Goal: Task Accomplishment & Management: Use online tool/utility

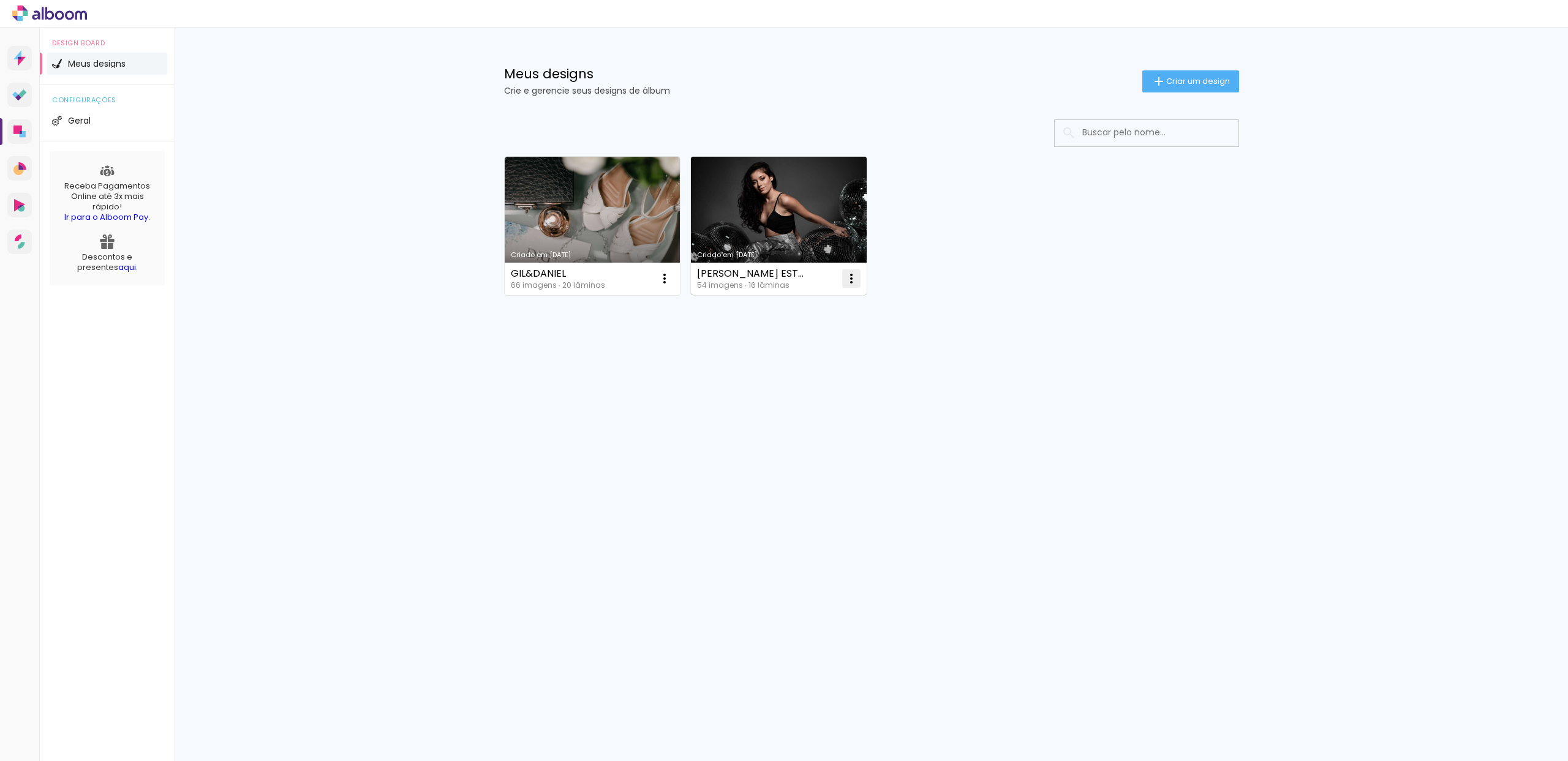
click at [855, 275] on iron-icon at bounding box center [851, 278] width 14 height 14
click at [793, 355] on span "Excluir" at bounding box center [782, 359] width 27 height 8
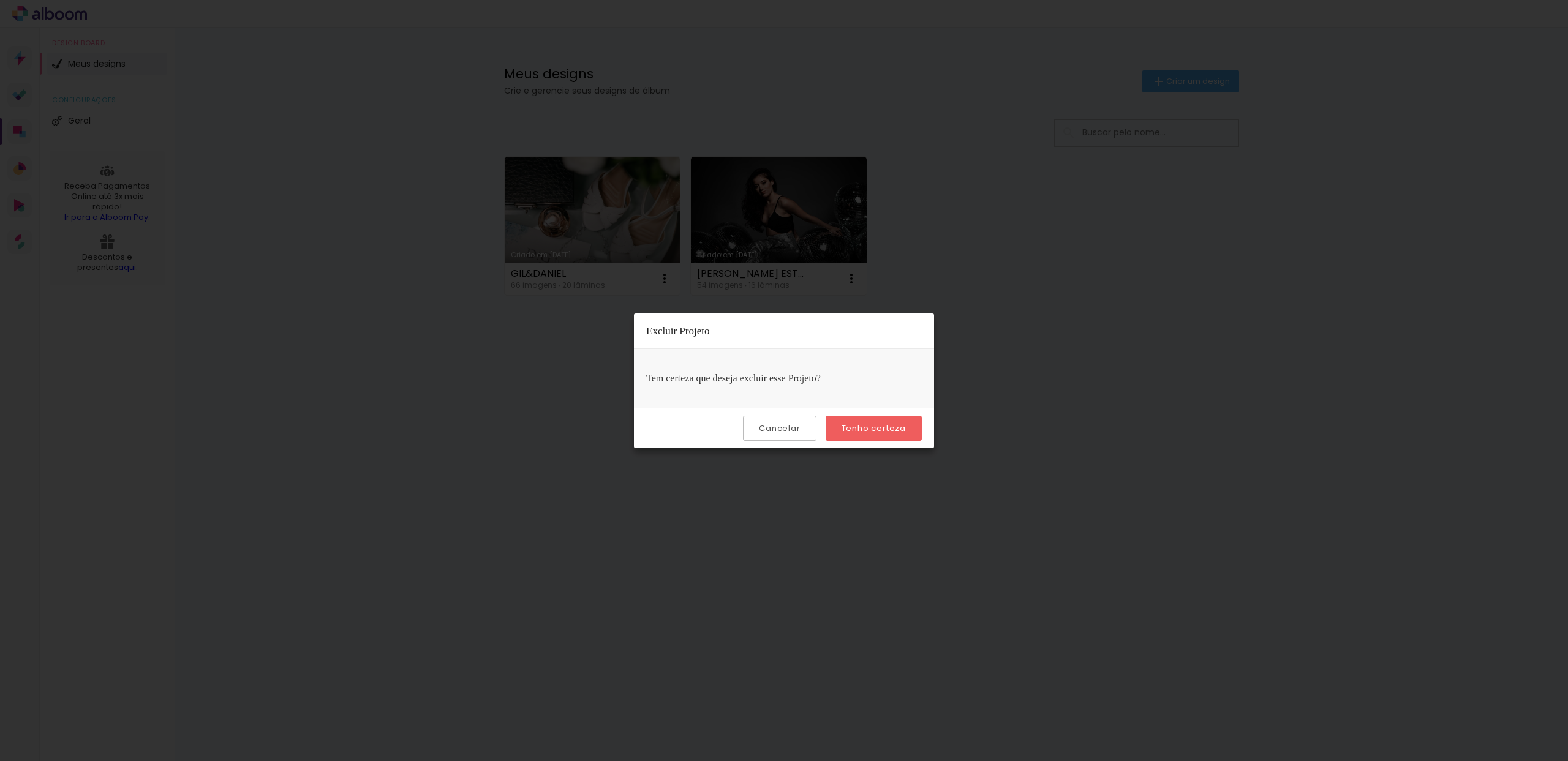
click at [0, 0] on slot "Tenho certeza" at bounding box center [0, 0] width 0 height 0
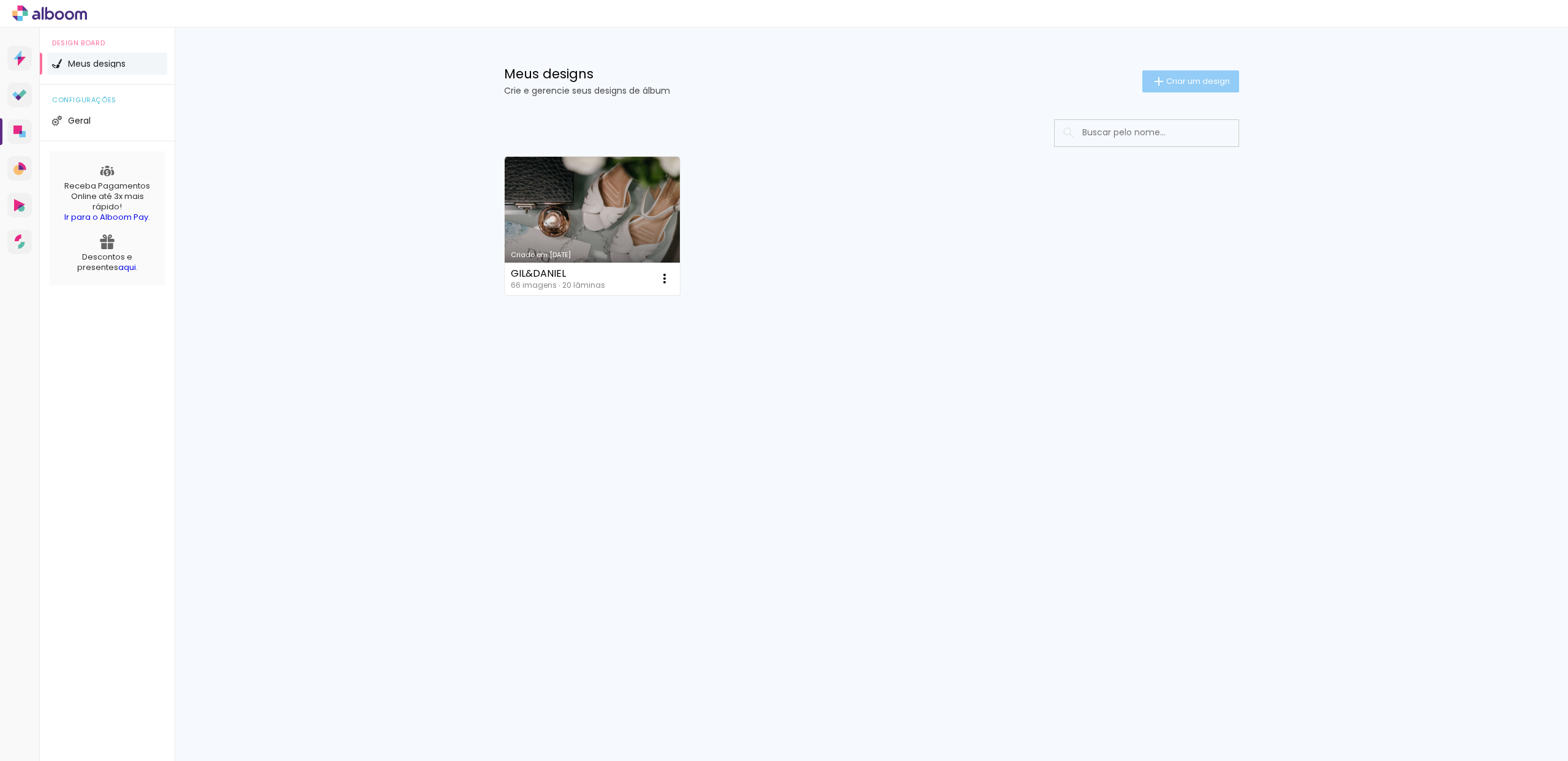
click at [1163, 81] on iron-icon at bounding box center [1158, 81] width 14 height 14
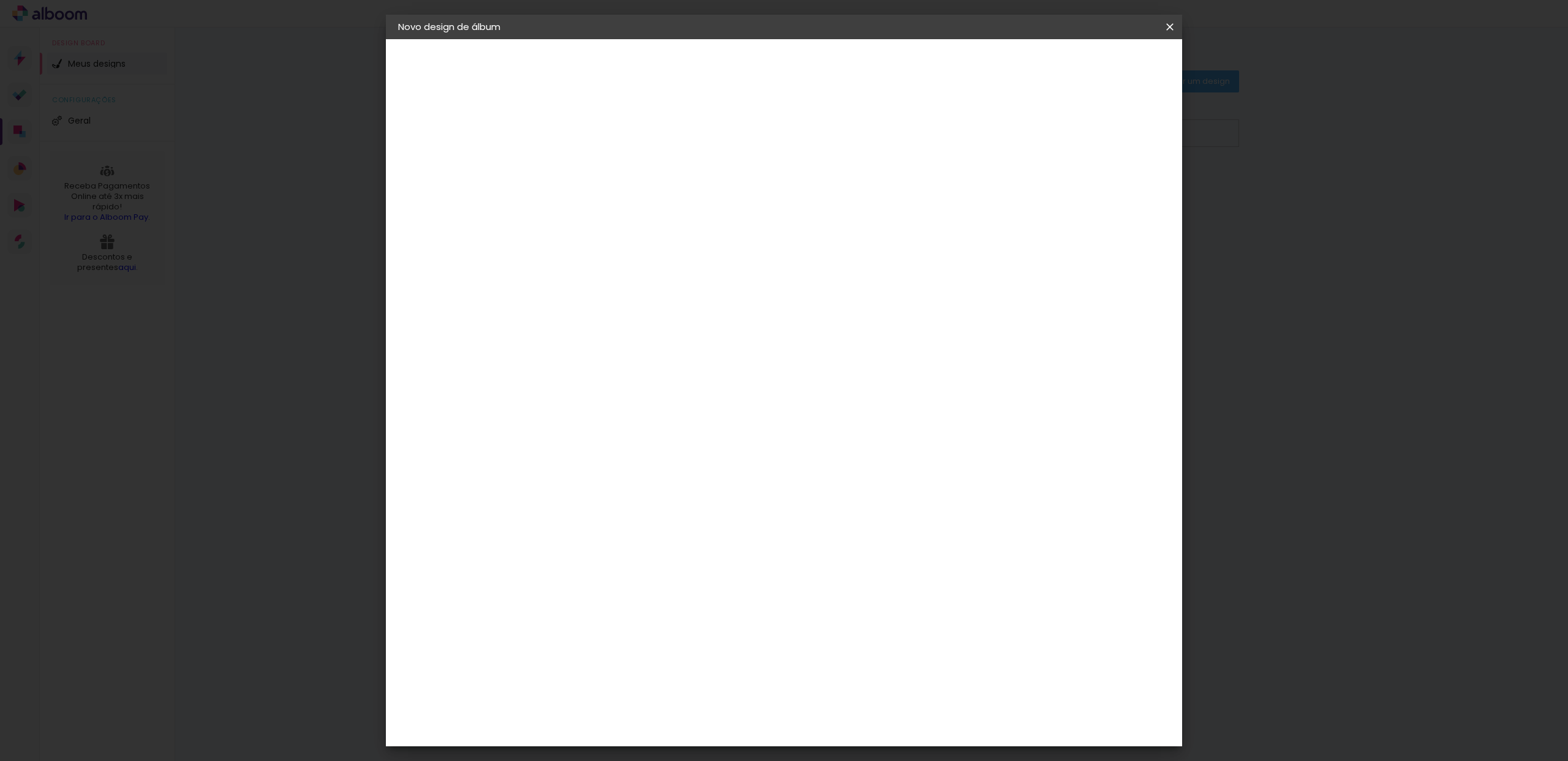
click at [598, 156] on input at bounding box center [598, 164] width 0 height 19
type input "FERNANDA&STENIO"
type paper-input "FERNANDA&STENIO"
click at [0, 0] on slot "Avançar" at bounding box center [0, 0] width 0 height 0
click at [691, 232] on input at bounding box center [630, 233] width 124 height 15
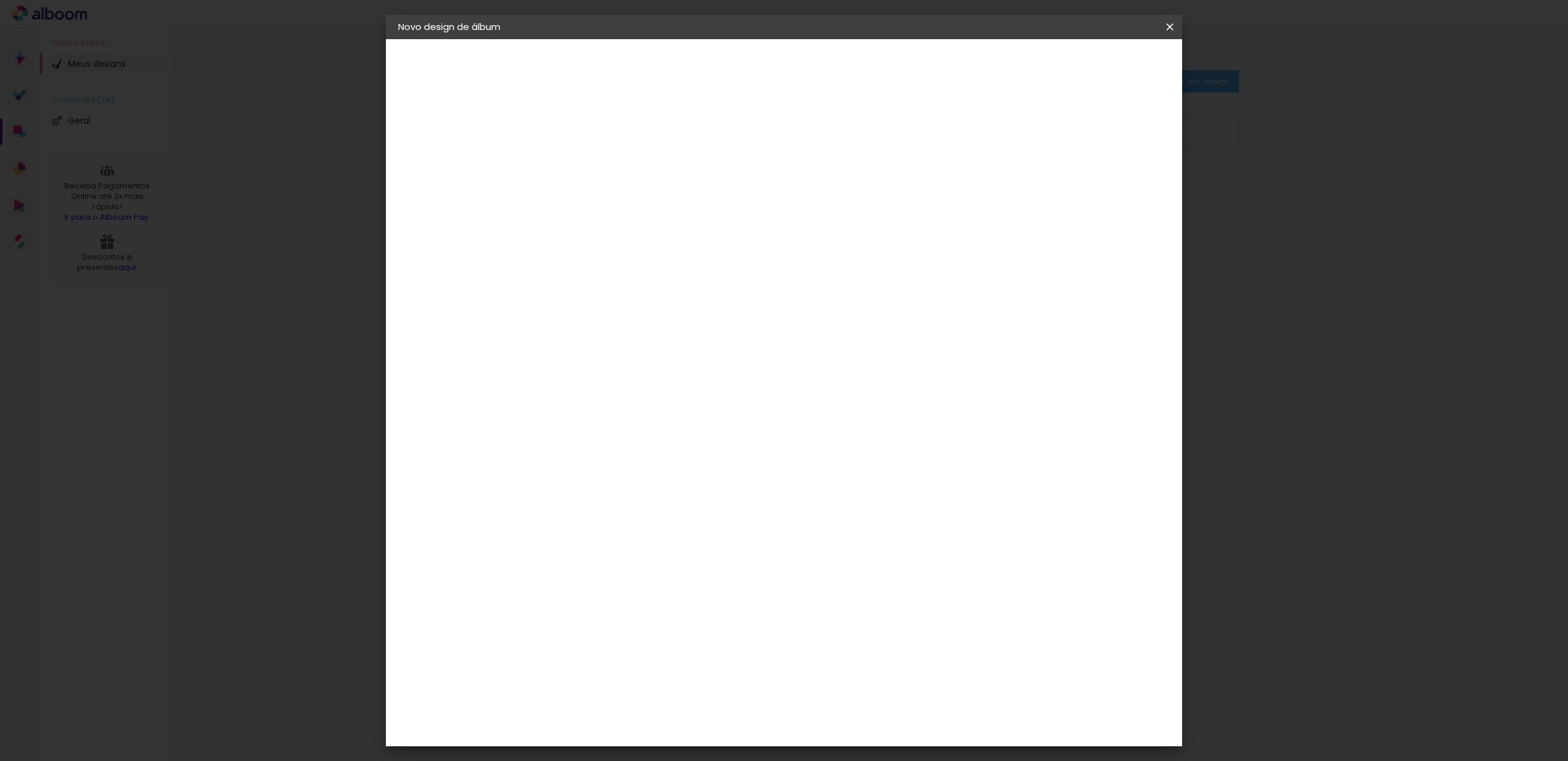
type input "LUI"
type paper-input "LUI"
click at [672, 274] on div "Luiz Fotógrafo" at bounding box center [631, 277] width 81 height 10
click at [0, 0] on slot "Avançar" at bounding box center [0, 0] width 0 height 0
click at [646, 204] on input "text" at bounding box center [622, 213] width 48 height 19
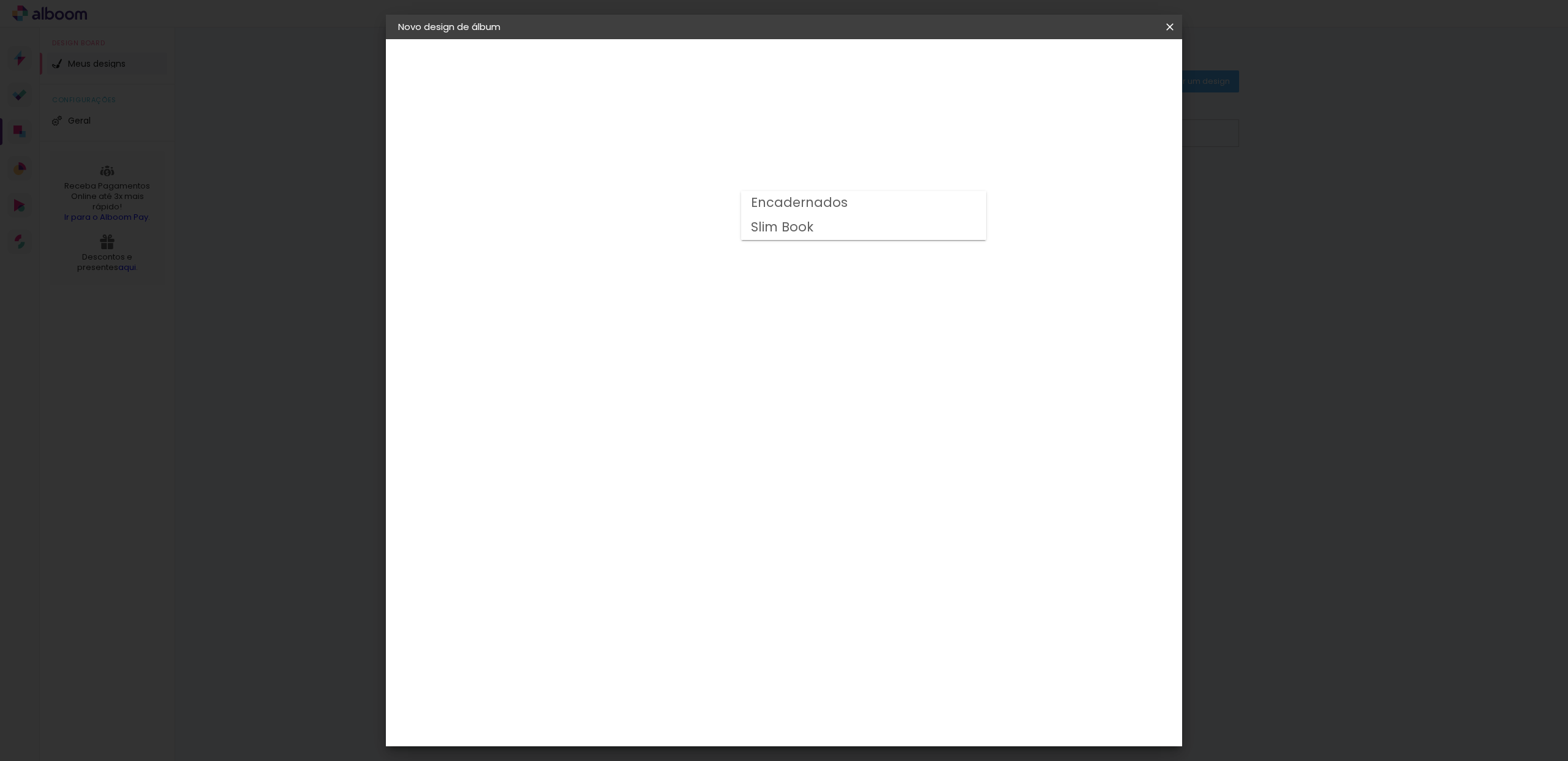
click at [849, 226] on paper-item "Slim Book" at bounding box center [864, 228] width 245 height 24
type input "Slim Book"
click at [681, 477] on span "30 x 60" at bounding box center [652, 490] width 57 height 25
click at [0, 0] on slot "Avançar" at bounding box center [0, 0] width 0 height 0
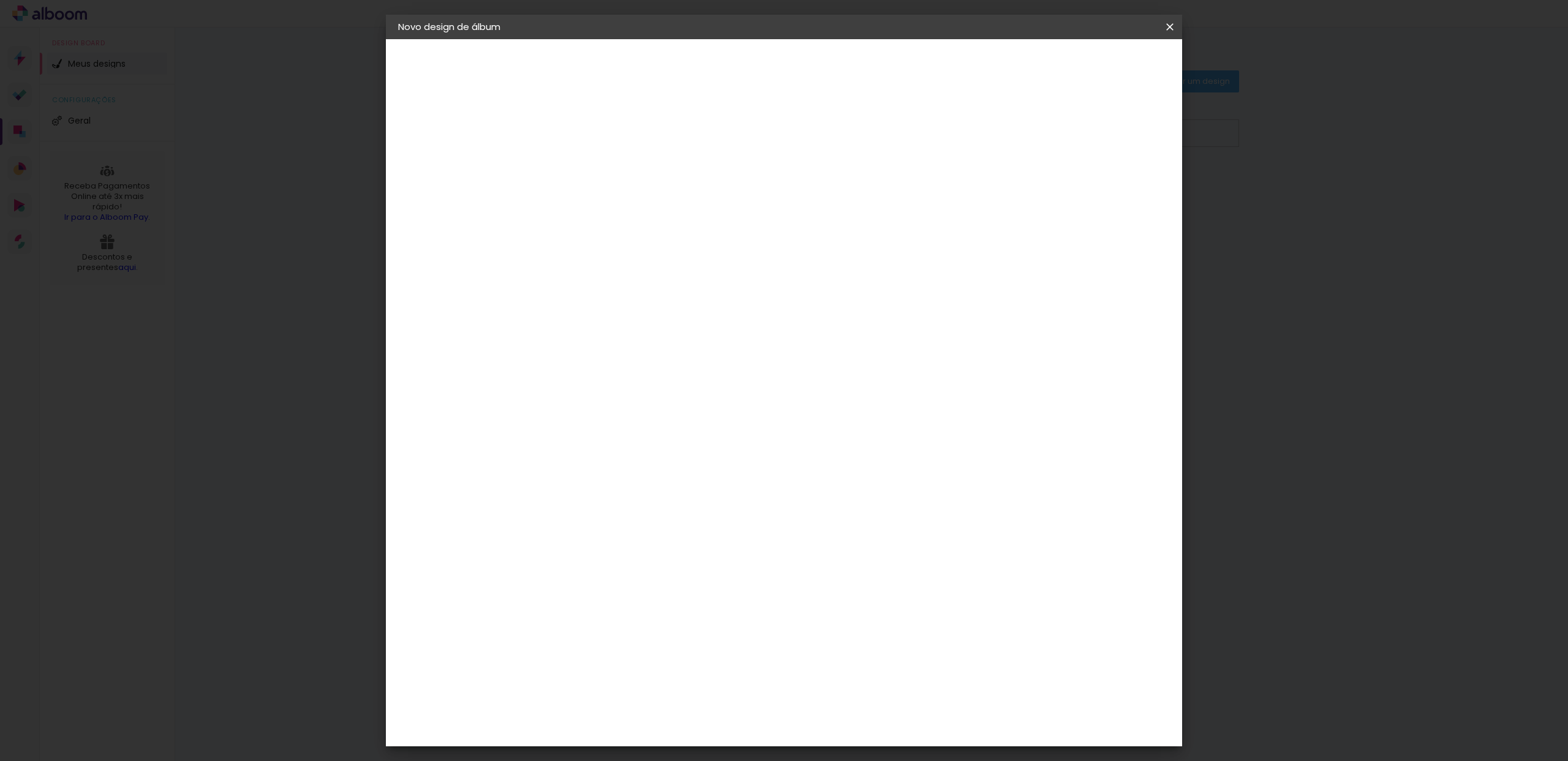
click at [1024, 128] on div at bounding box center [1018, 132] width 11 height 11
type paper-checkbox "on"
click at [1093, 69] on span "Iniciar design" at bounding box center [1065, 65] width 56 height 8
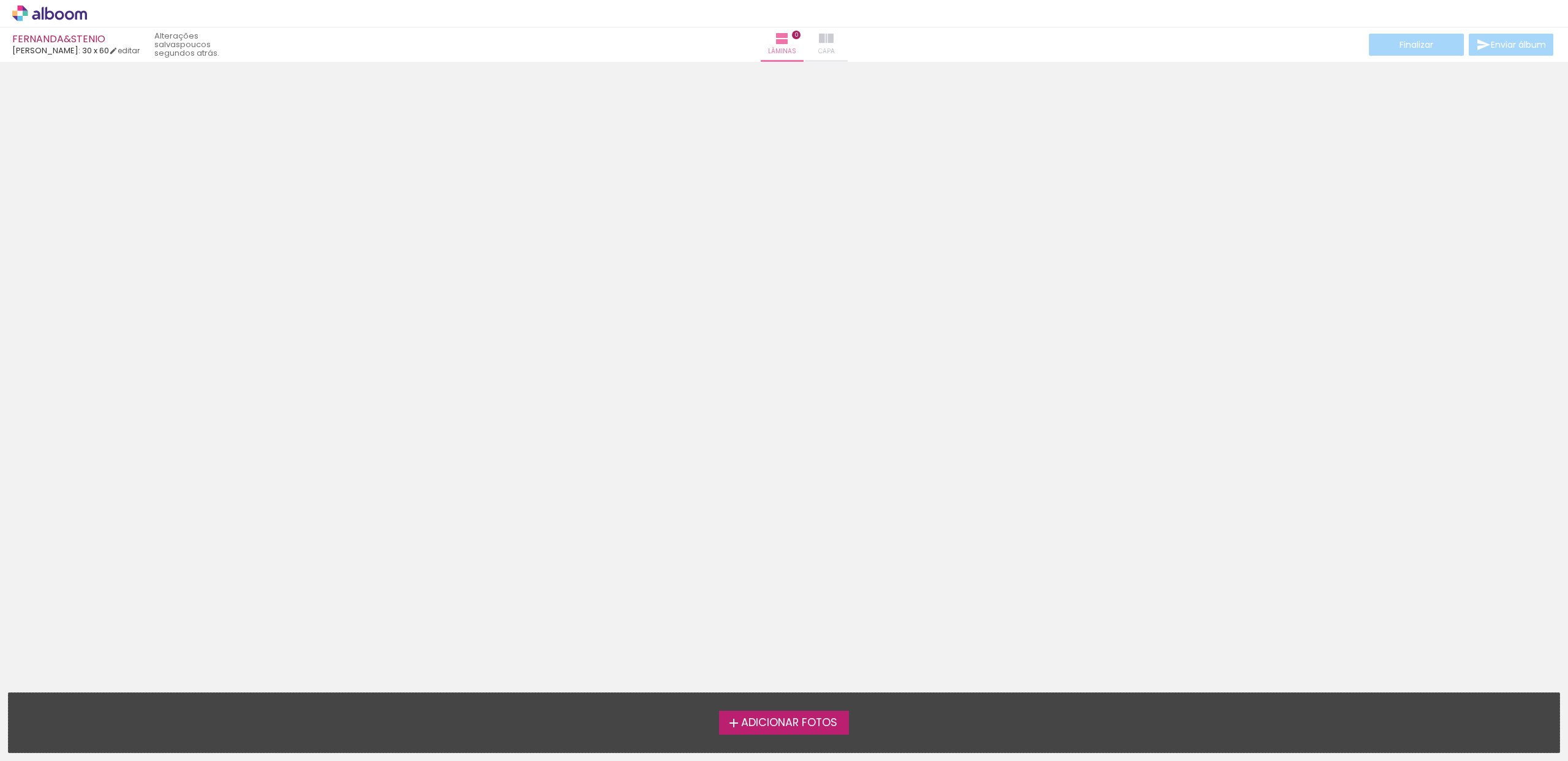
click at [819, 36] on iron-icon at bounding box center [826, 38] width 14 height 14
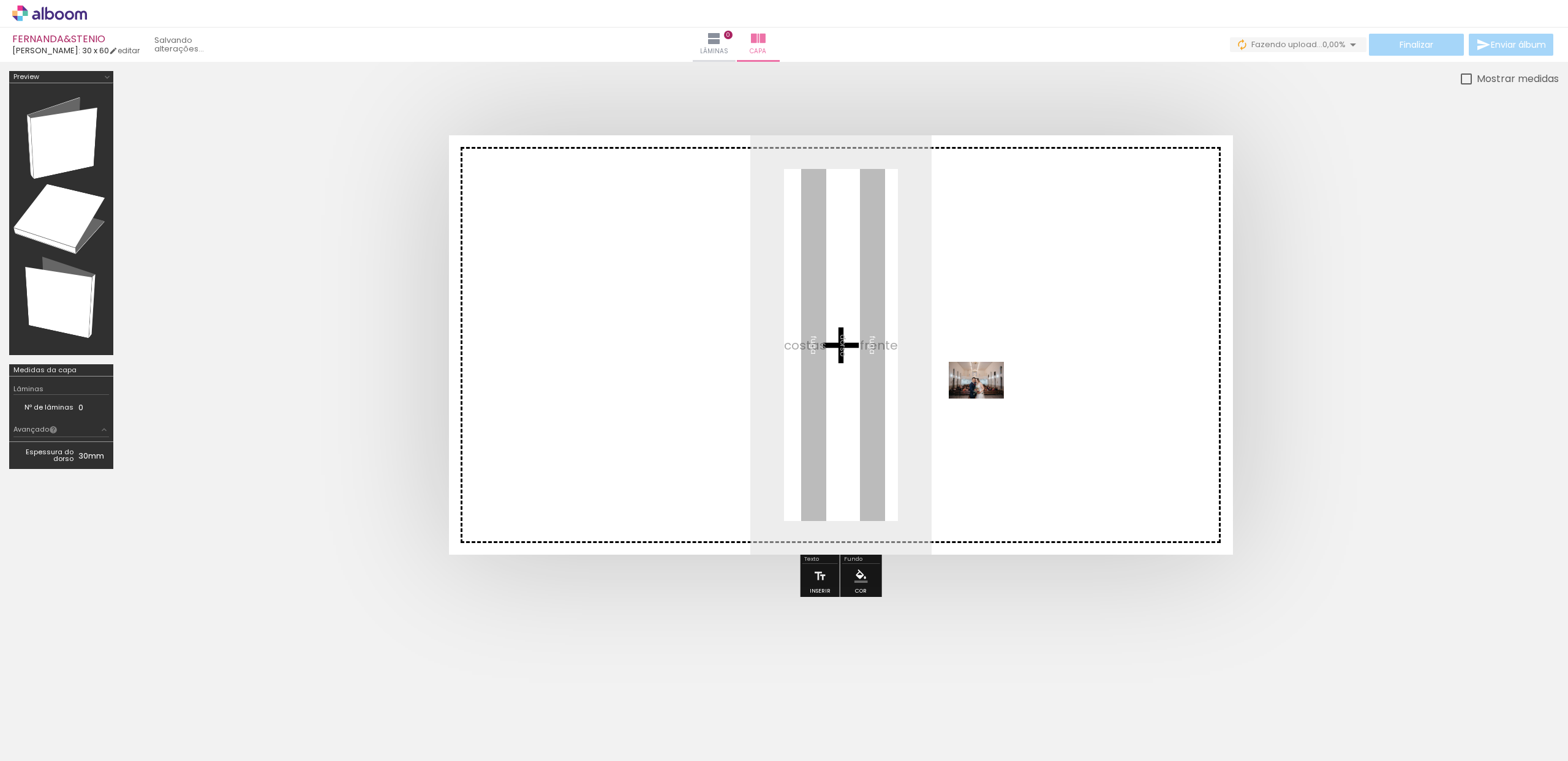
drag, startPoint x: 135, startPoint y: 720, endPoint x: 958, endPoint y: 415, distance: 877.7
click at [988, 398] on quentale-workspace at bounding box center [784, 380] width 1568 height 761
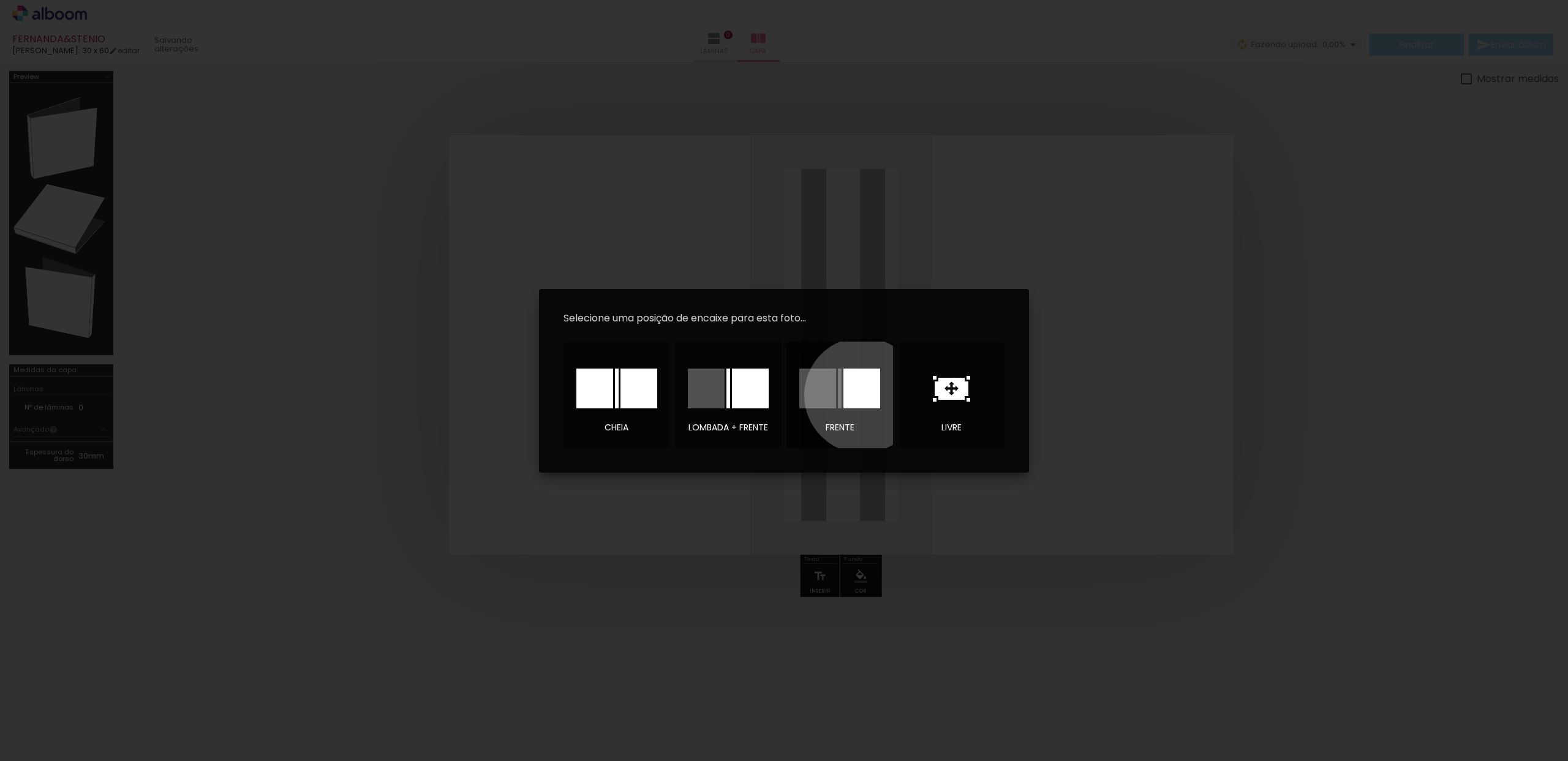
click at [862, 395] on div at bounding box center [862, 388] width 37 height 40
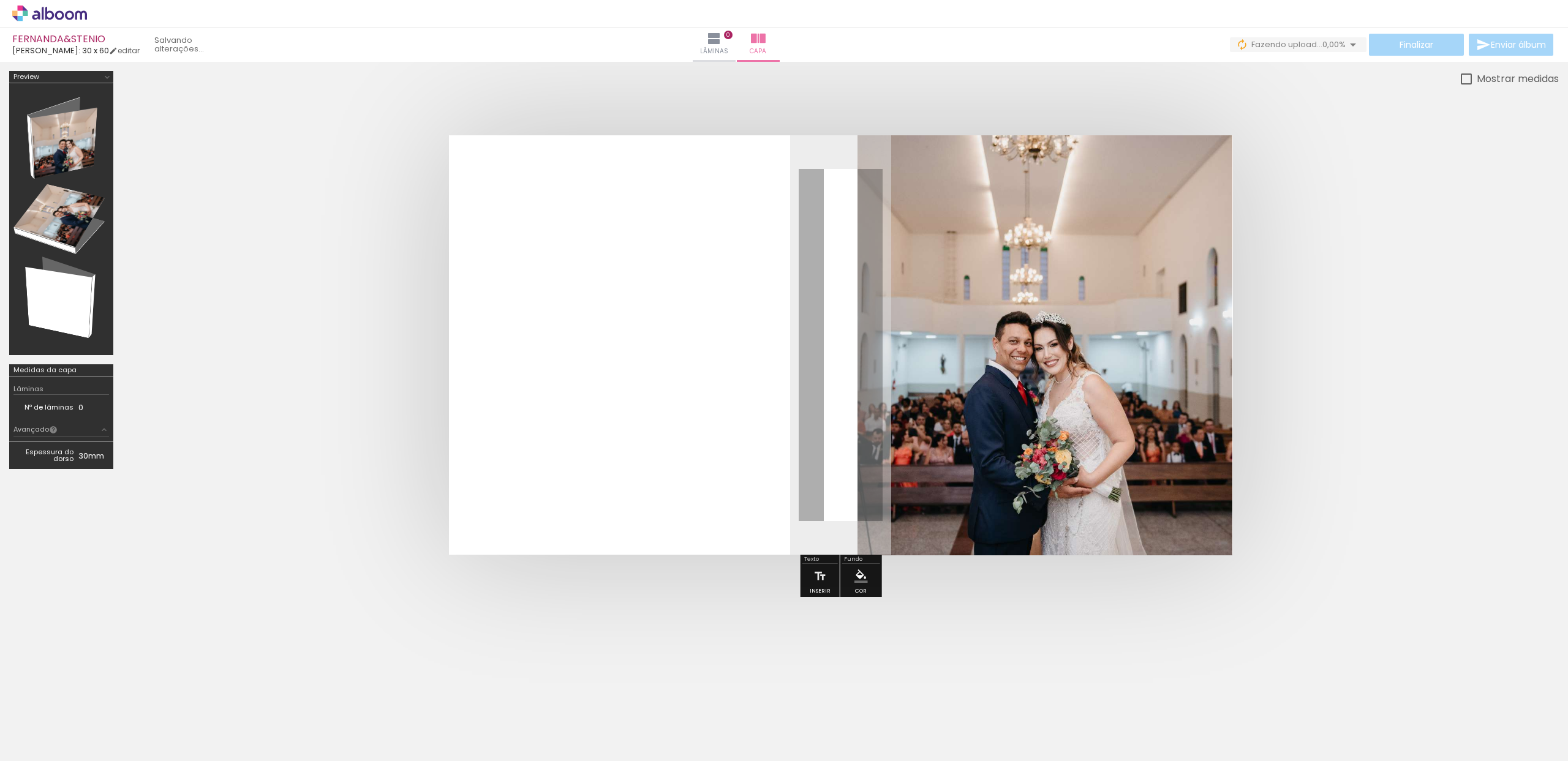
click at [1358, 323] on quentale-cover at bounding box center [841, 345] width 1338 height 420
click at [722, 38] on iron-icon at bounding box center [714, 38] width 14 height 14
